Goal: Transaction & Acquisition: Purchase product/service

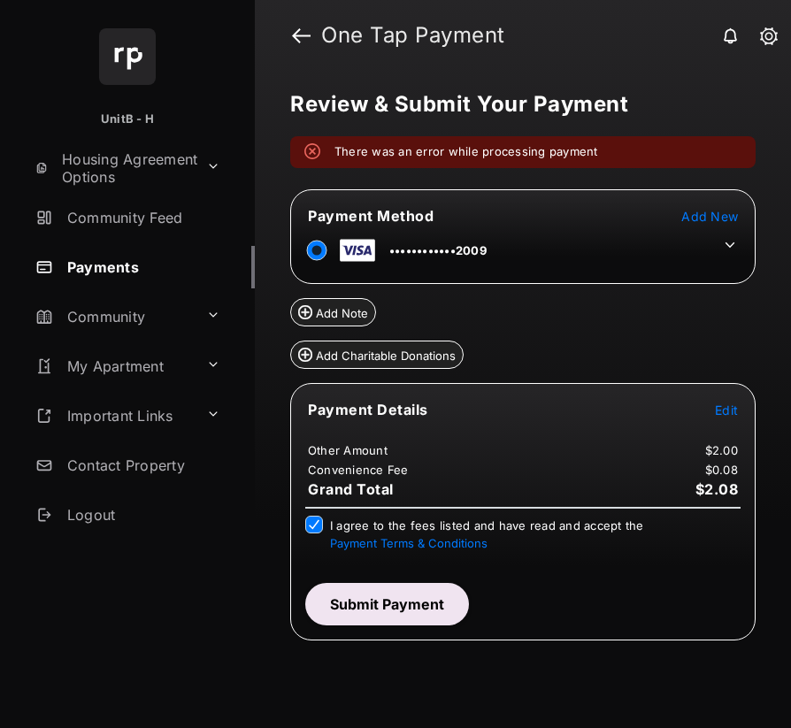
click at [410, 605] on button "Submit Payment" at bounding box center [387, 604] width 164 height 42
click at [384, 613] on button "Submit Payment" at bounding box center [387, 604] width 164 height 42
click at [382, 597] on button "Submit Payment" at bounding box center [387, 604] width 164 height 42
click at [419, 603] on button "Submit Payment" at bounding box center [387, 604] width 164 height 42
click at [431, 603] on button "Submit Payment" at bounding box center [387, 604] width 164 height 42
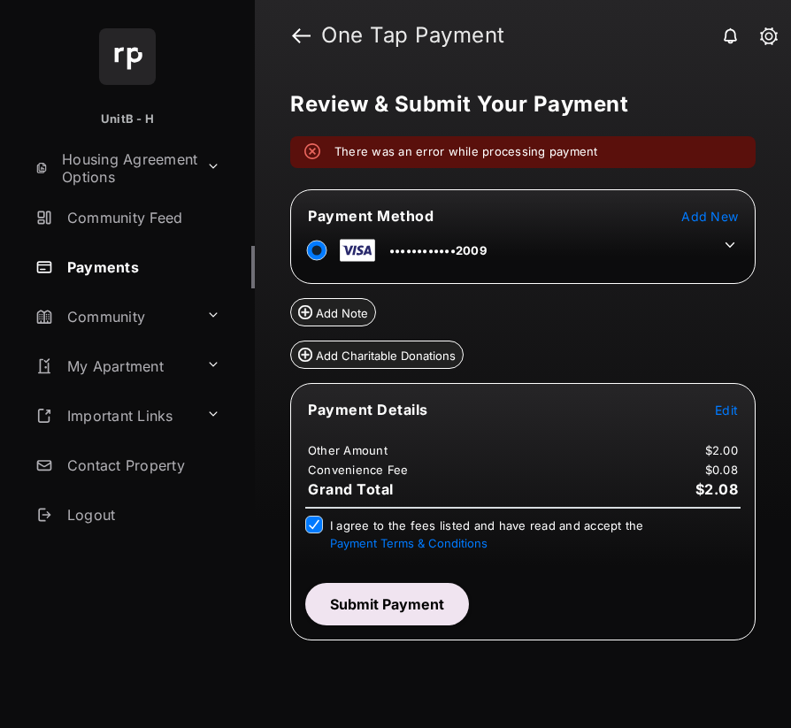
click at [430, 612] on button "Submit Payment" at bounding box center [387, 604] width 164 height 42
click at [357, 605] on button "Submit Payment" at bounding box center [387, 604] width 164 height 42
click at [419, 605] on button "Submit Payment" at bounding box center [387, 604] width 164 height 42
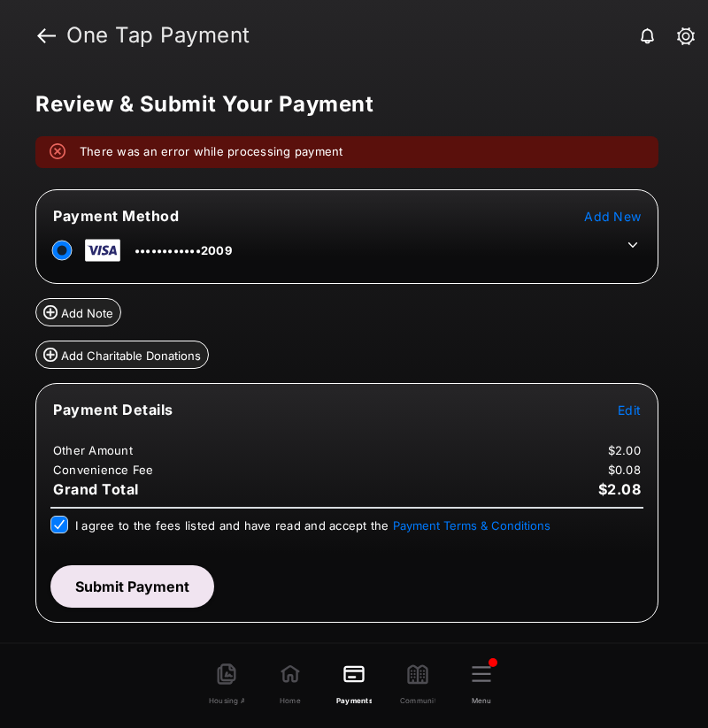
click at [149, 583] on button "Submit Payment" at bounding box center [132, 587] width 164 height 42
click at [707, 142] on div "Review & Submit Your Payment There was an error while processing payment Paymen…" at bounding box center [354, 360] width 708 height 578
